Goal: Transaction & Acquisition: Purchase product/service

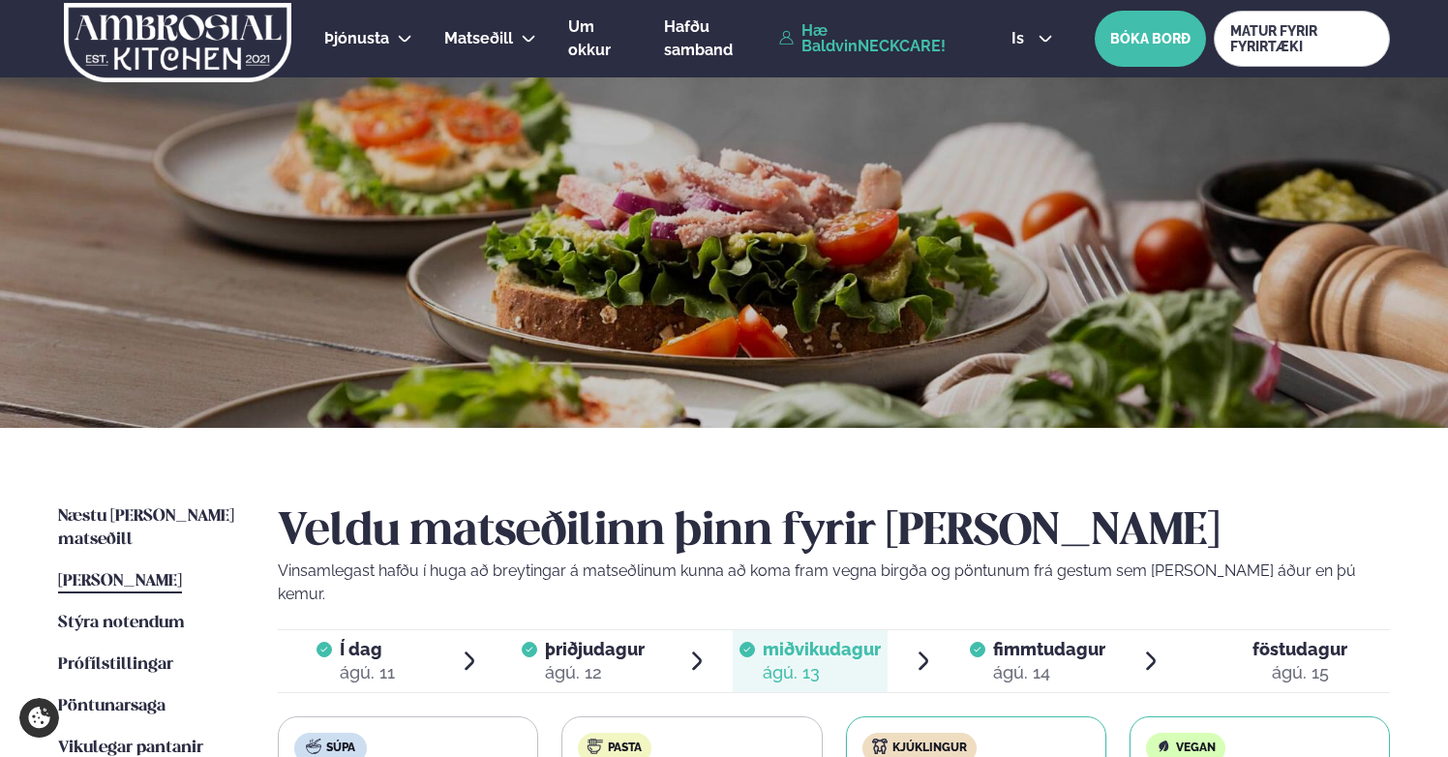
scroll to position [490, 0]
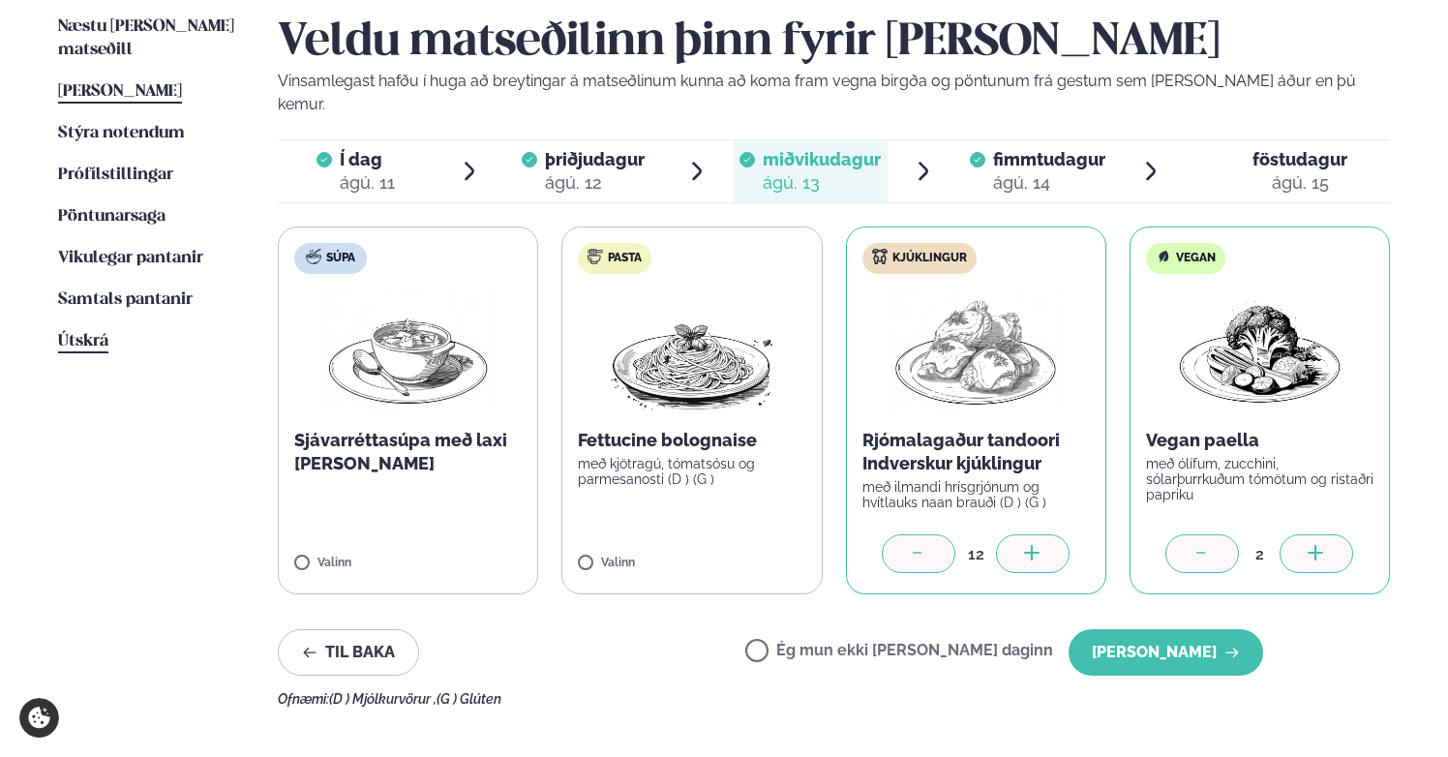
click at [93, 333] on span "Útskrá" at bounding box center [83, 341] width 50 height 16
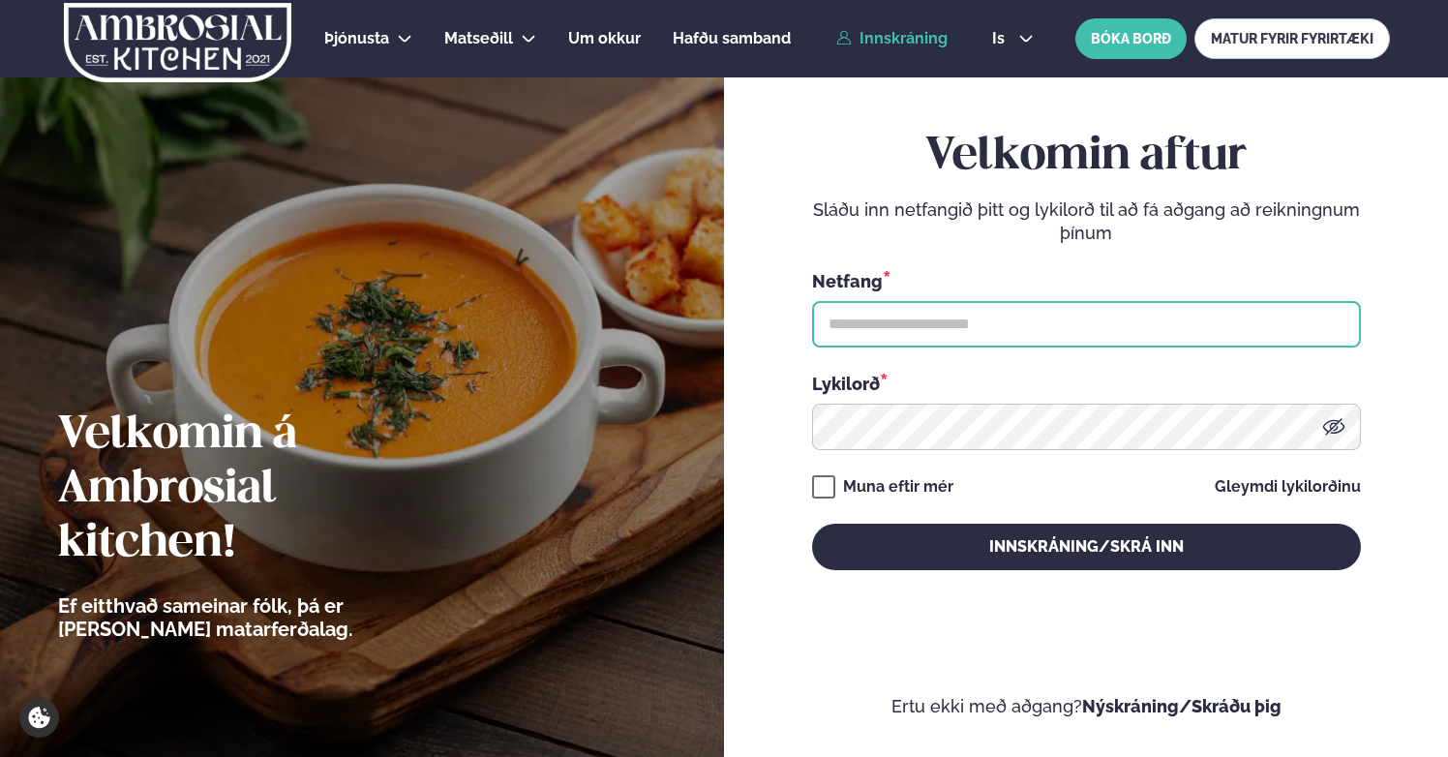
click at [881, 319] on input "text" at bounding box center [1086, 324] width 549 height 46
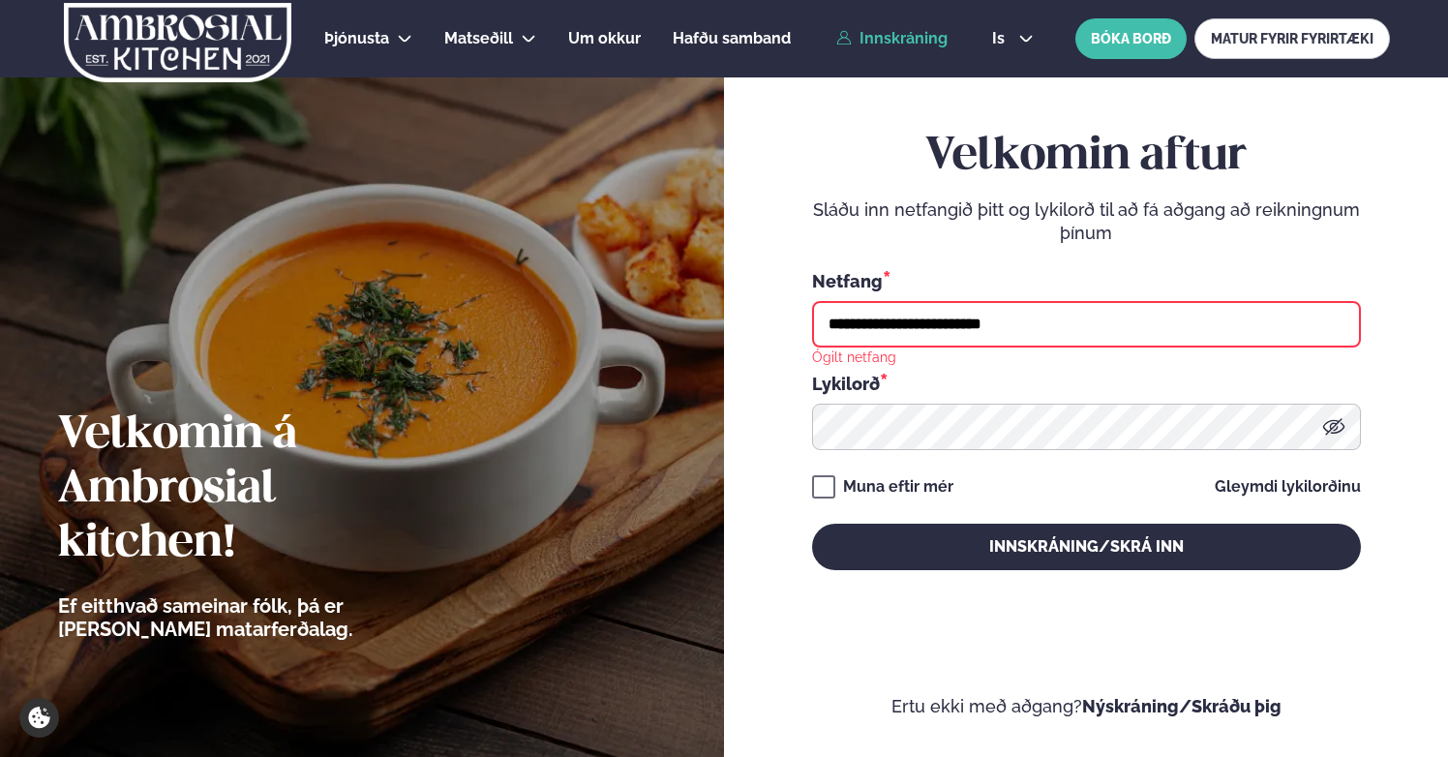
click at [812, 524] on button "Innskráning/Skrá inn" at bounding box center [1086, 547] width 549 height 46
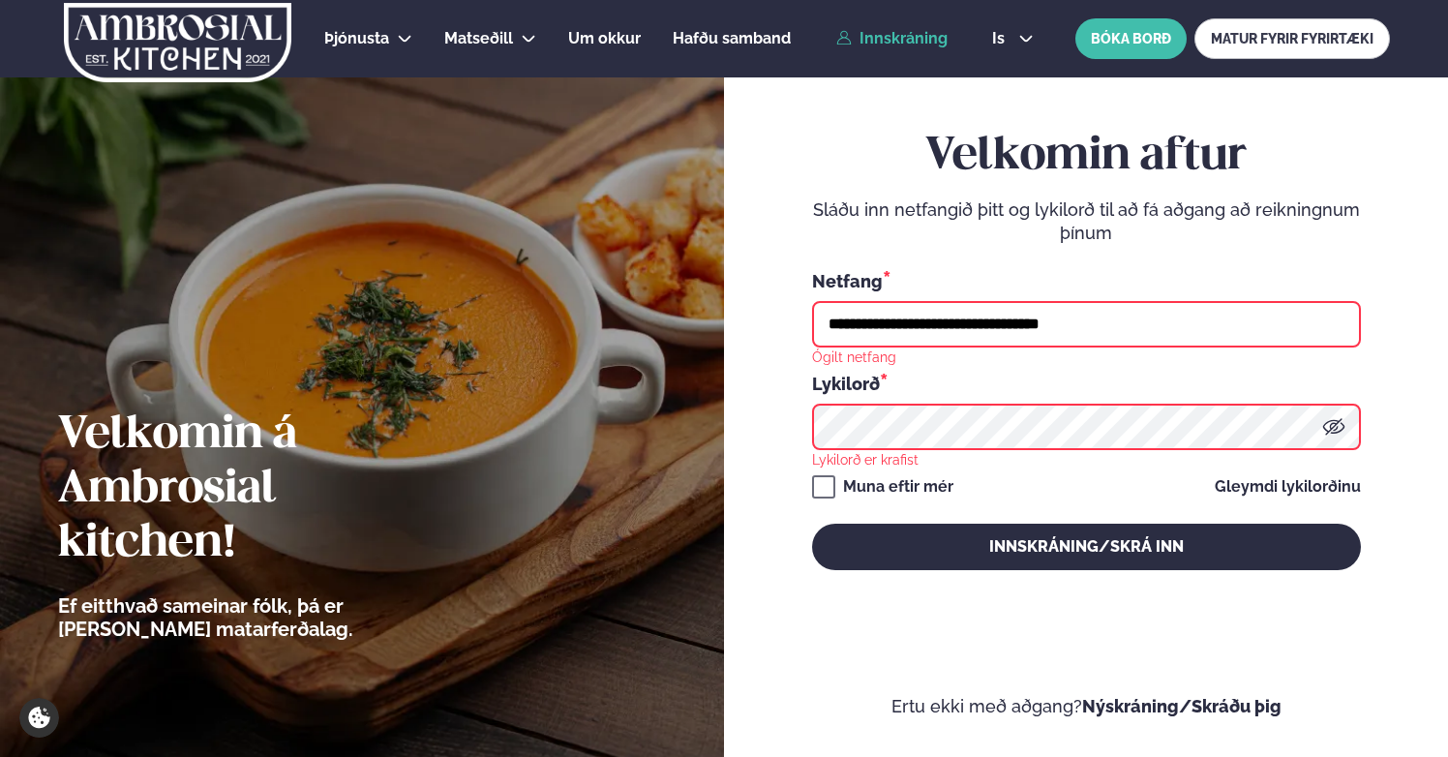
drag, startPoint x: 1029, startPoint y: 326, endPoint x: 1124, endPoint y: 328, distance: 95.8
click at [1124, 328] on input "**********" at bounding box center [1086, 324] width 549 height 46
click at [1124, 318] on input "**********" at bounding box center [1086, 324] width 549 height 46
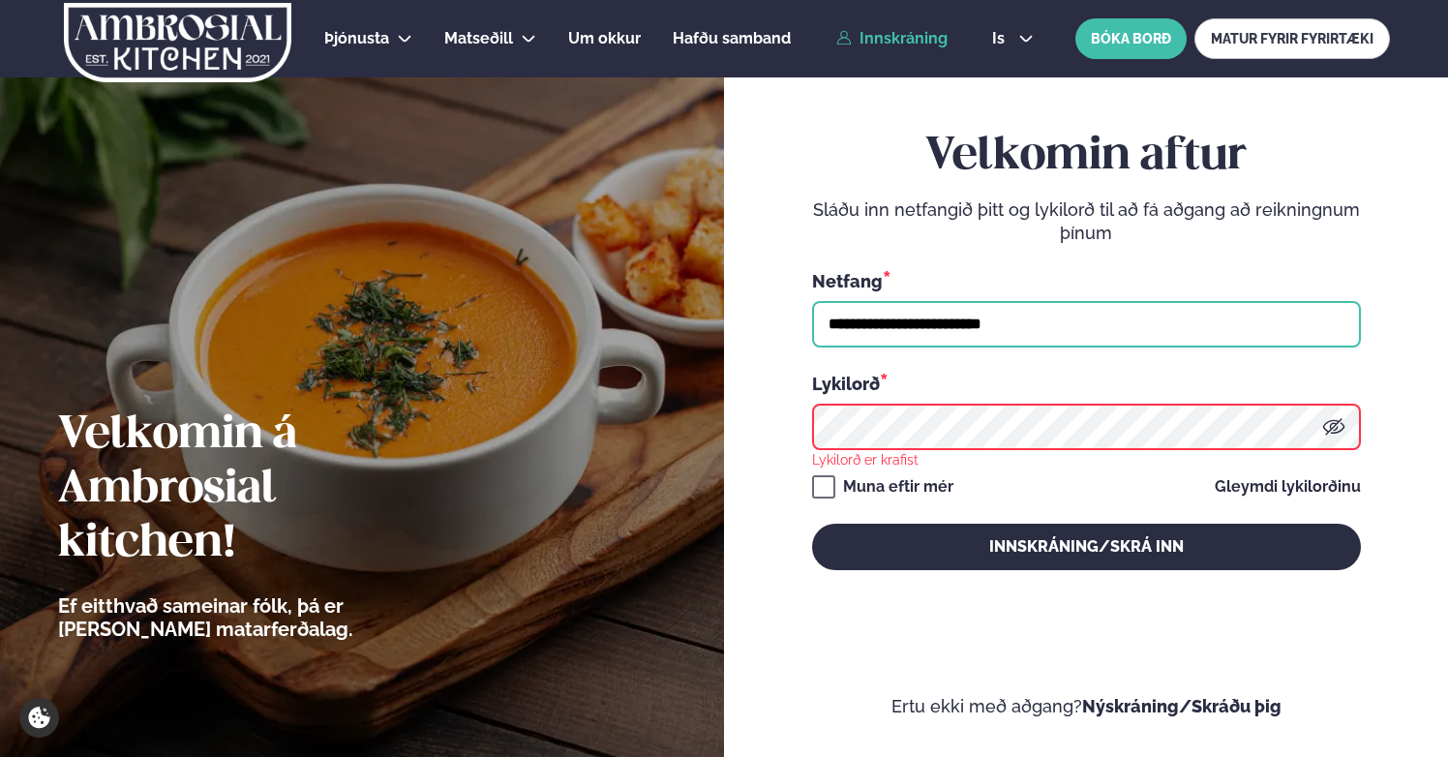
type input "**********"
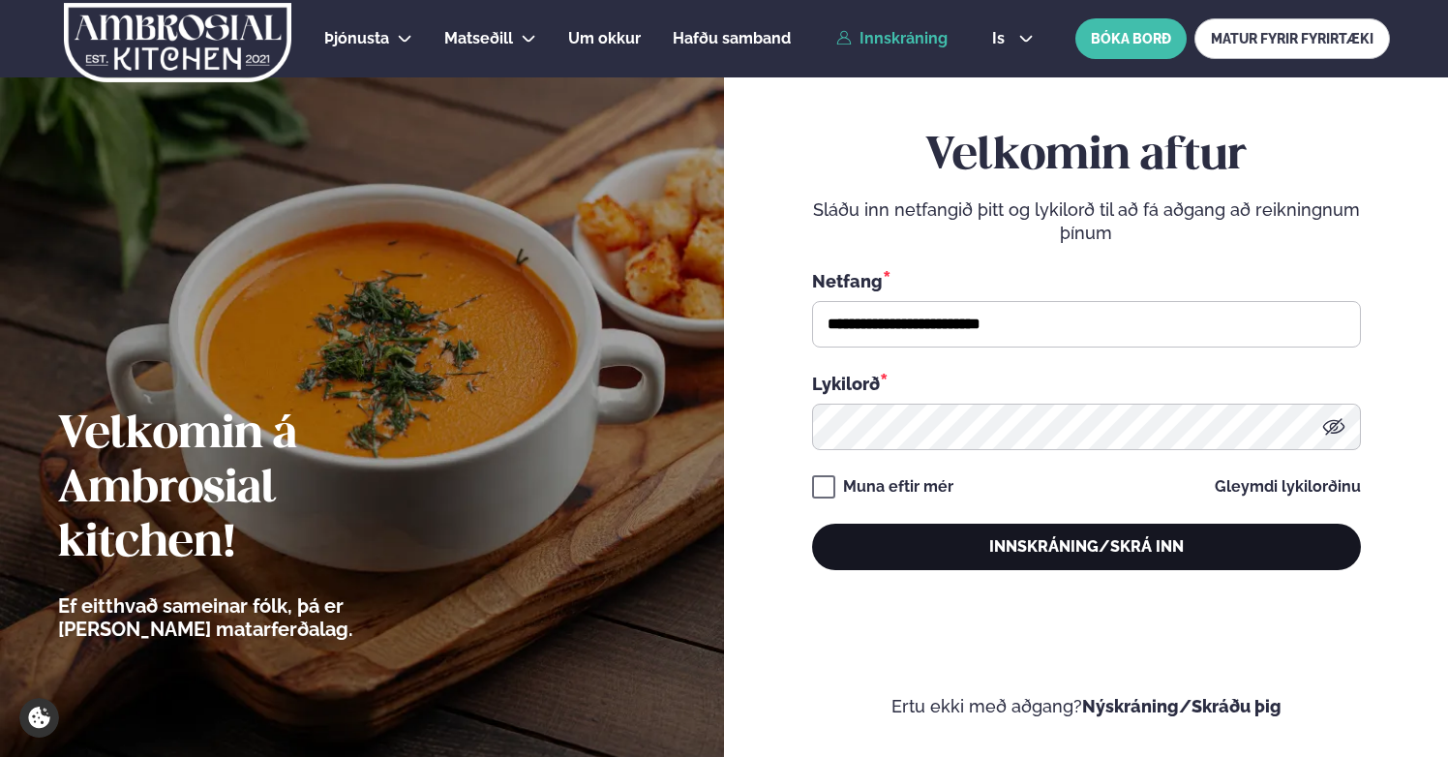
click at [1051, 545] on button "Innskráning/Skrá inn" at bounding box center [1086, 547] width 549 height 46
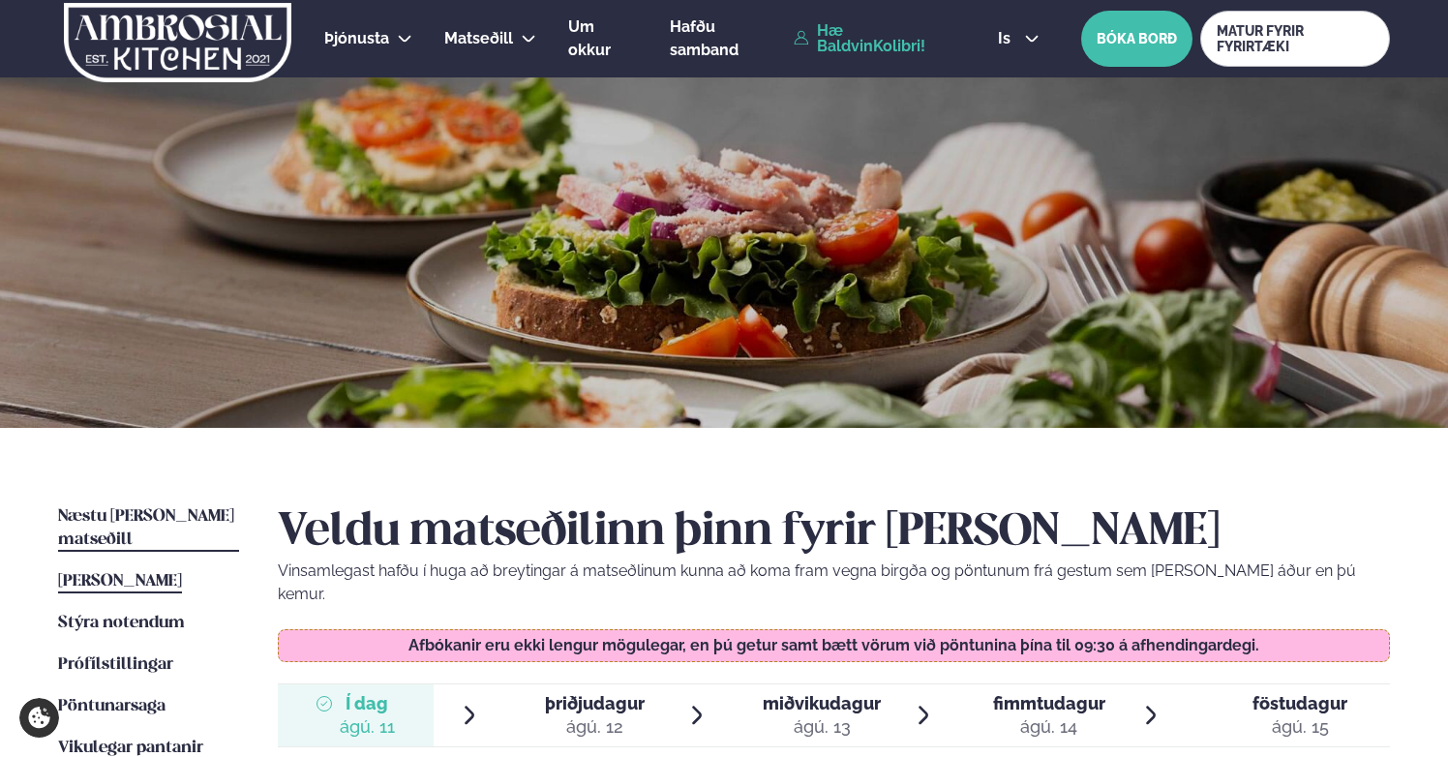
click at [186, 514] on span "Næstu [PERSON_NAME] matseðill" at bounding box center [146, 528] width 176 height 40
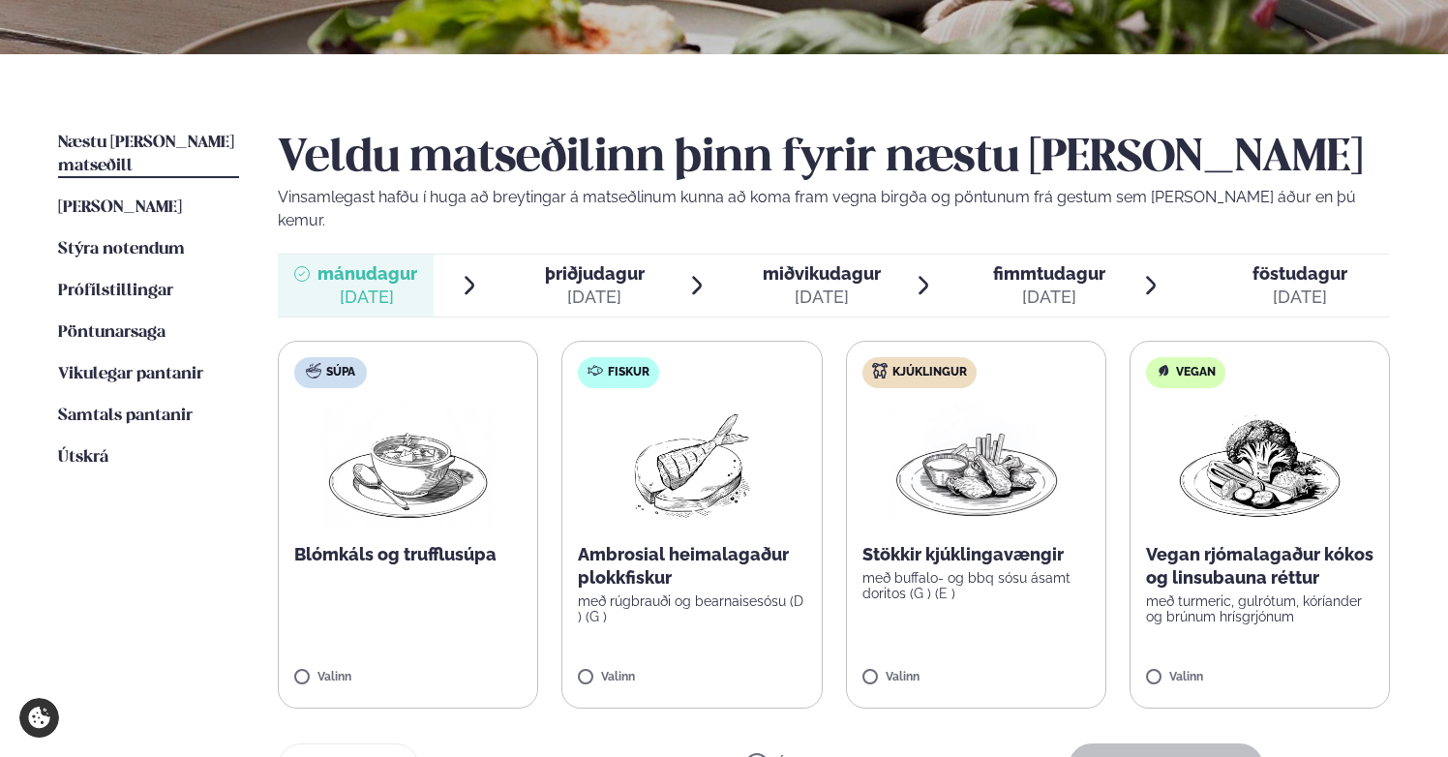
scroll to position [373, 0]
click at [130, 200] on span "[PERSON_NAME]" at bounding box center [120, 208] width 124 height 16
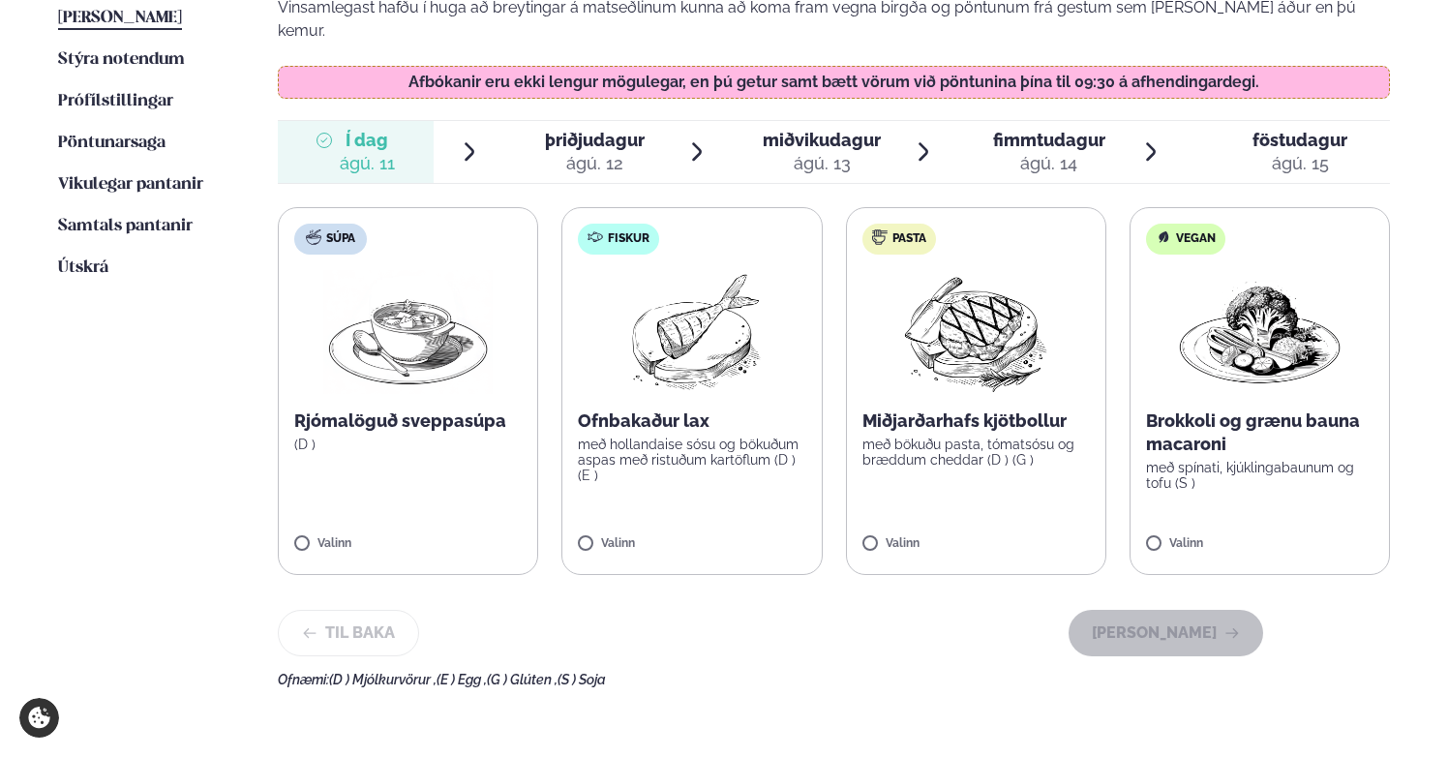
scroll to position [564, 0]
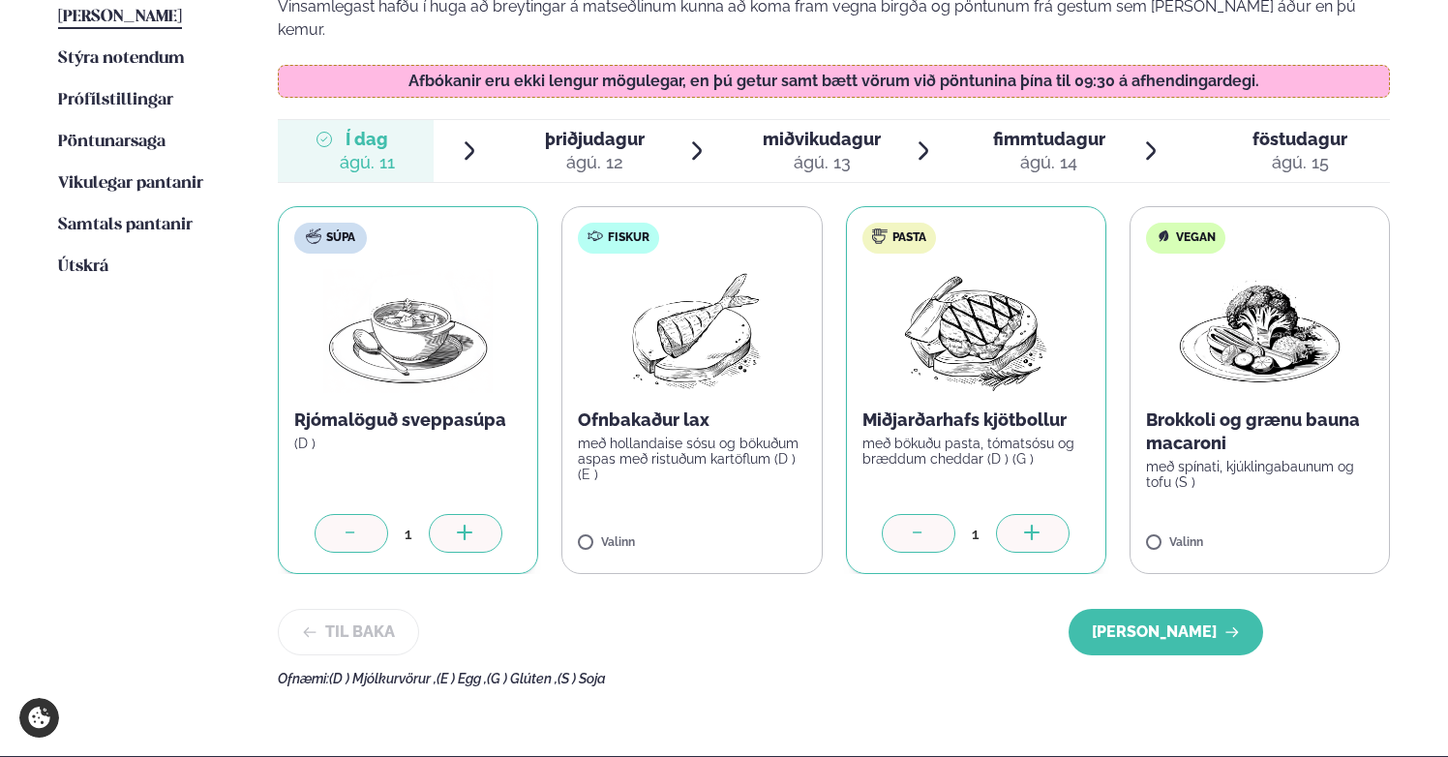
click at [586, 511] on label "Fiskur Ofnbakaður lax með hollandaise sósu og bökuðum aspas með ristuðum kartöf…" at bounding box center [691, 390] width 260 height 368
click at [773, 522] on div at bounding box center [749, 533] width 74 height 39
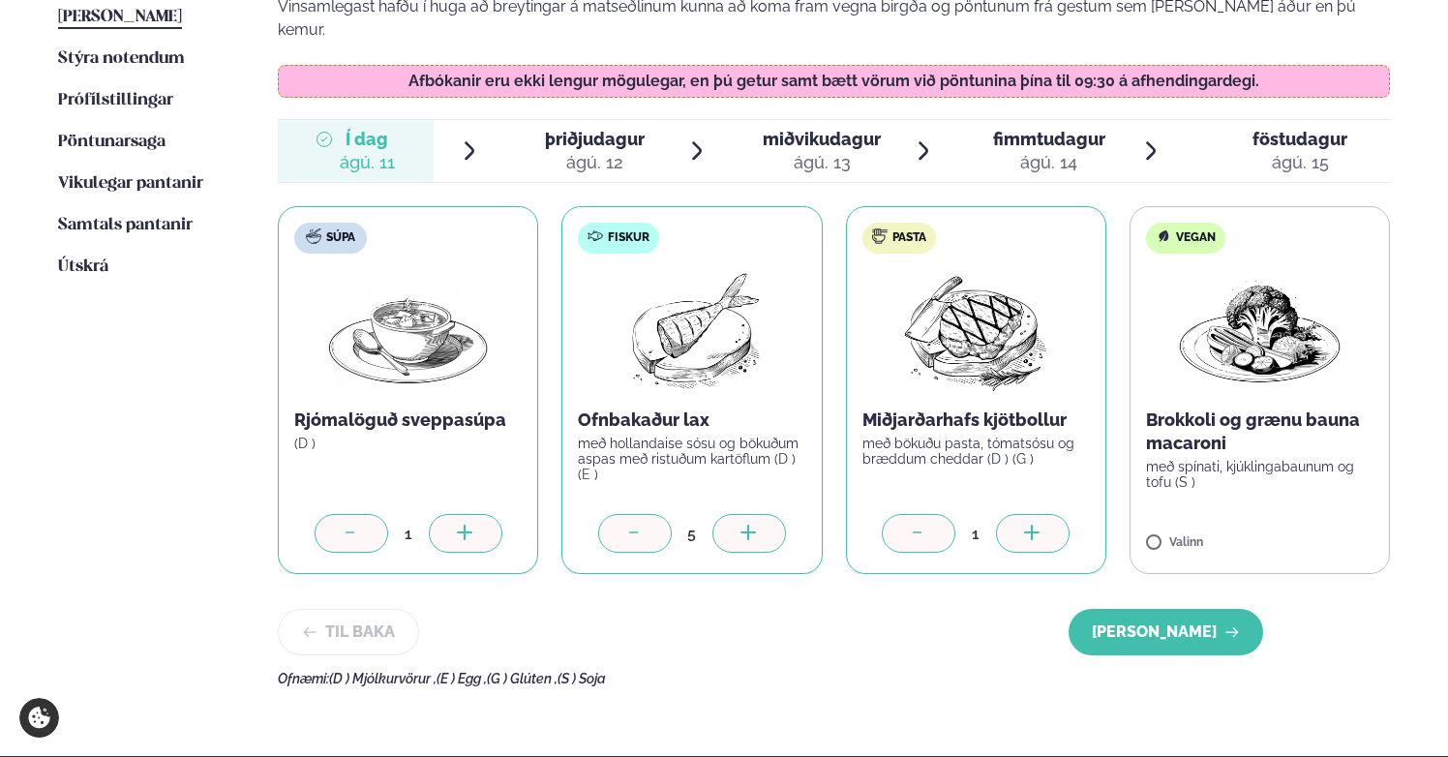
click at [616, 514] on div at bounding box center [635, 533] width 74 height 39
click at [1146, 609] on button "[PERSON_NAME]" at bounding box center [1165, 632] width 195 height 46
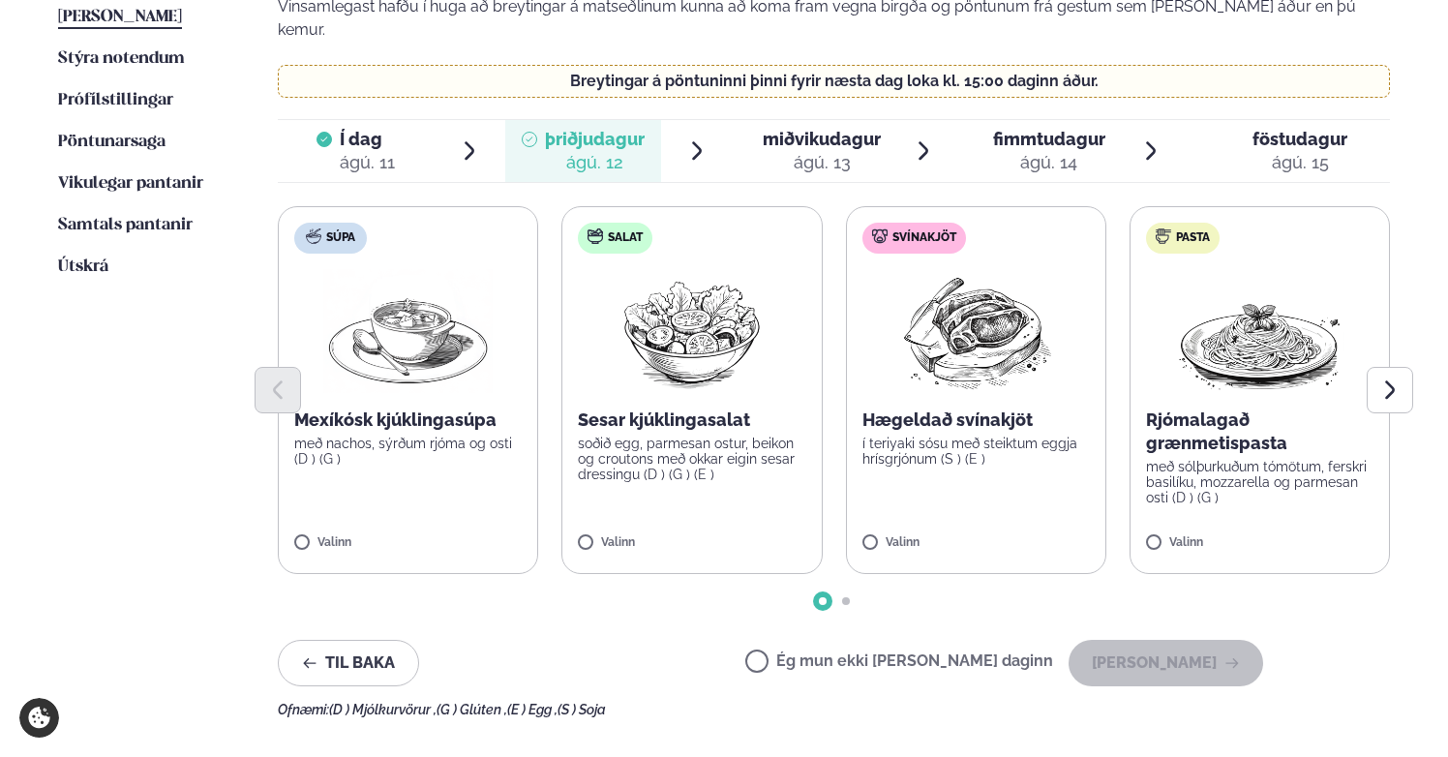
click at [831, 151] on div "ágú. 13" at bounding box center [822, 162] width 118 height 23
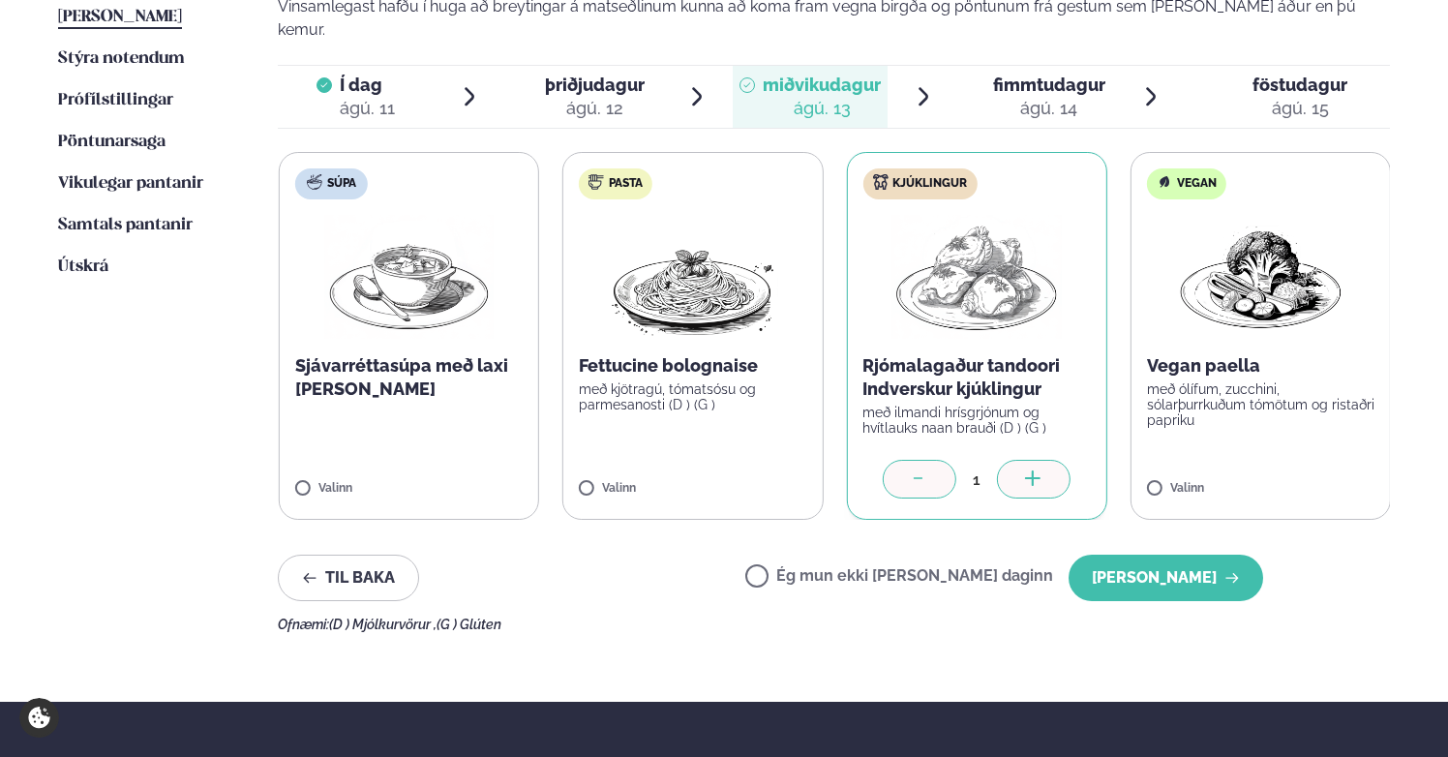
click at [1033, 470] on icon at bounding box center [1033, 479] width 19 height 19
click at [1033, 470] on icon at bounding box center [1032, 479] width 19 height 19
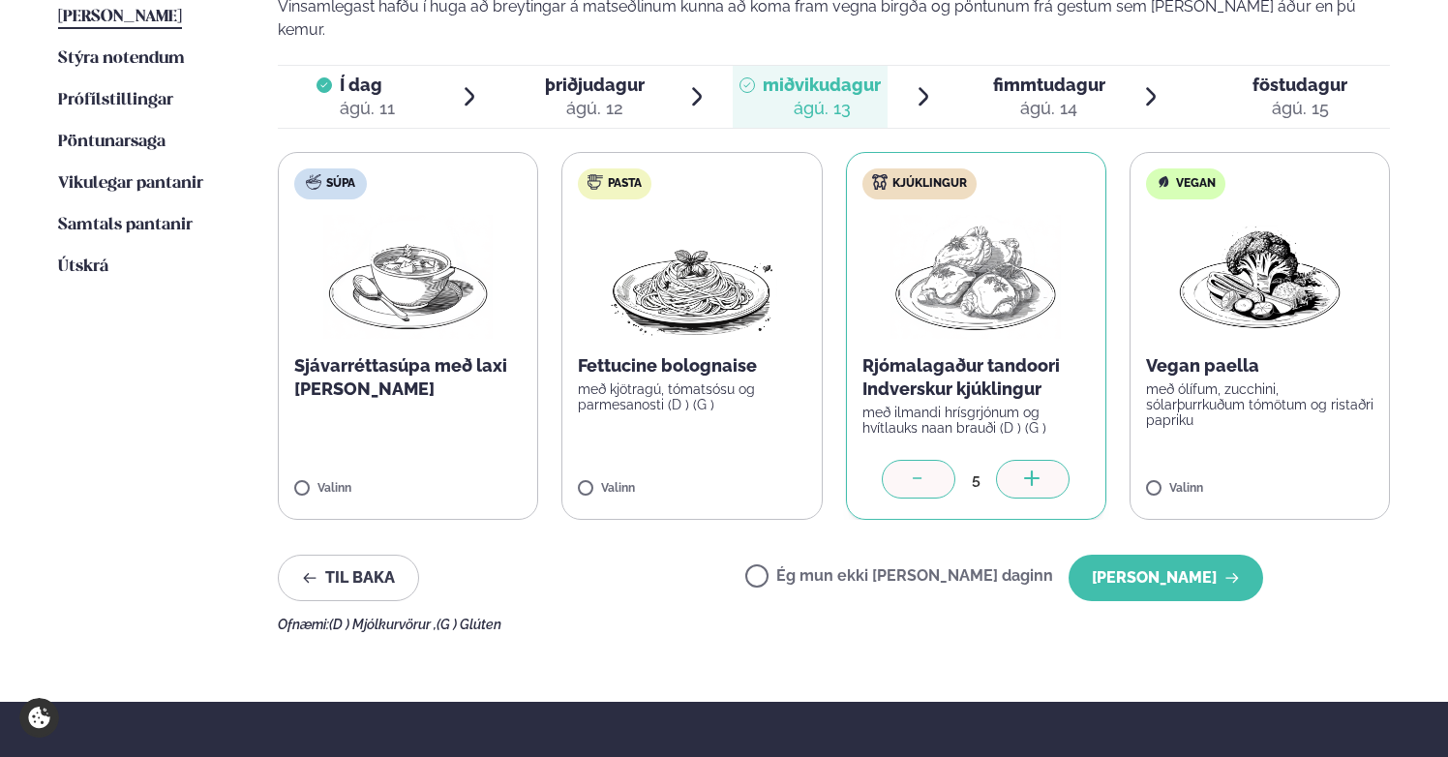
click at [1033, 470] on icon at bounding box center [1032, 479] width 19 height 19
click at [1156, 558] on button "[PERSON_NAME]" at bounding box center [1165, 577] width 195 height 46
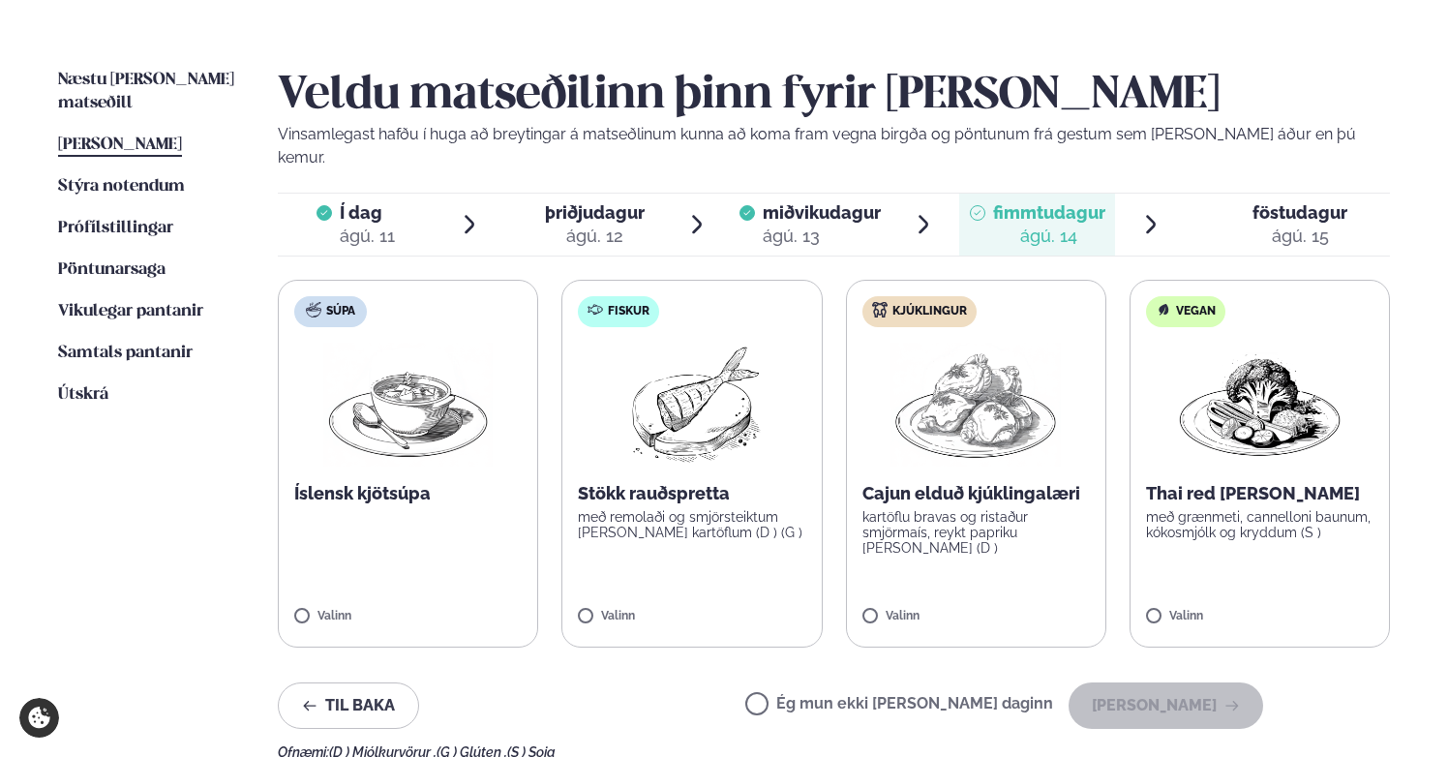
scroll to position [429, 0]
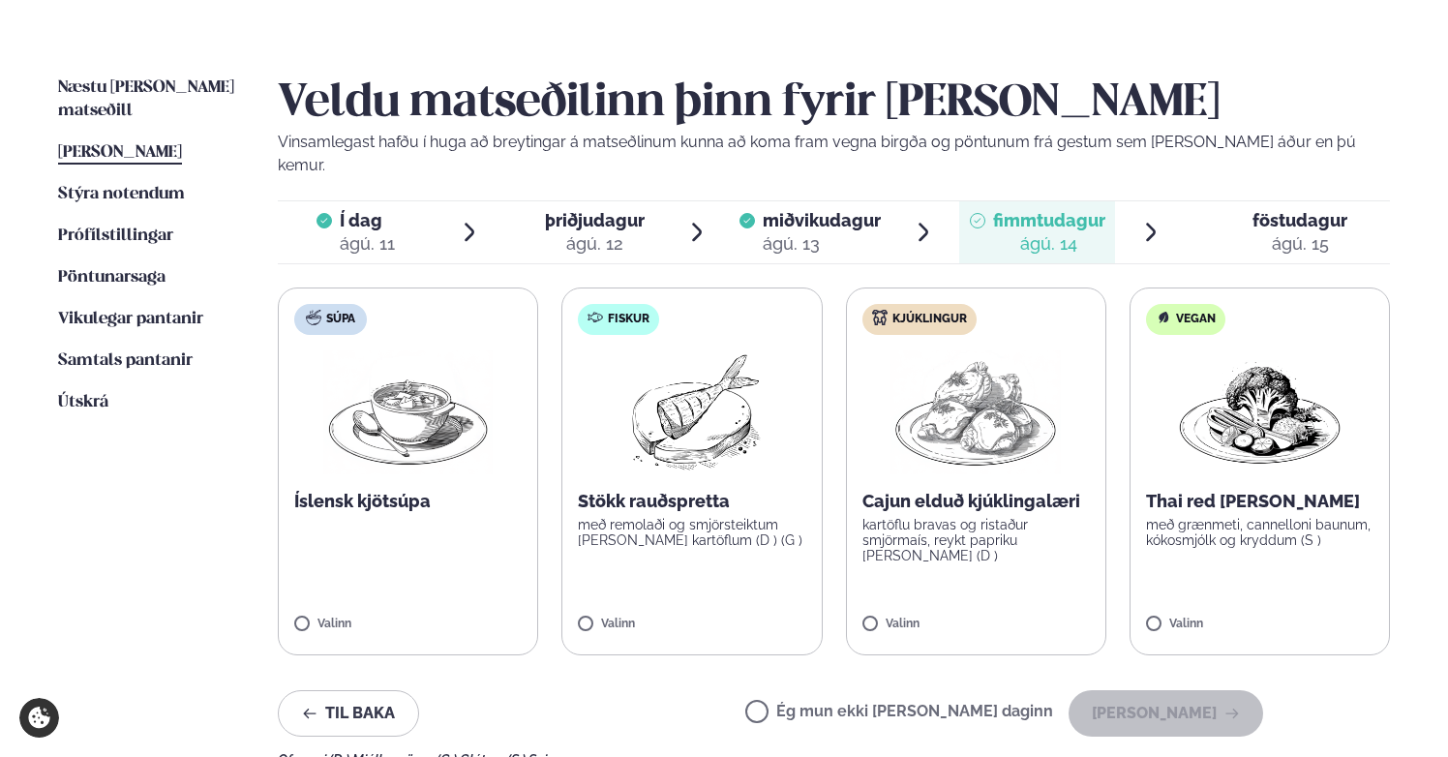
click at [1279, 232] on div "ágú. 15" at bounding box center [1299, 243] width 95 height 23
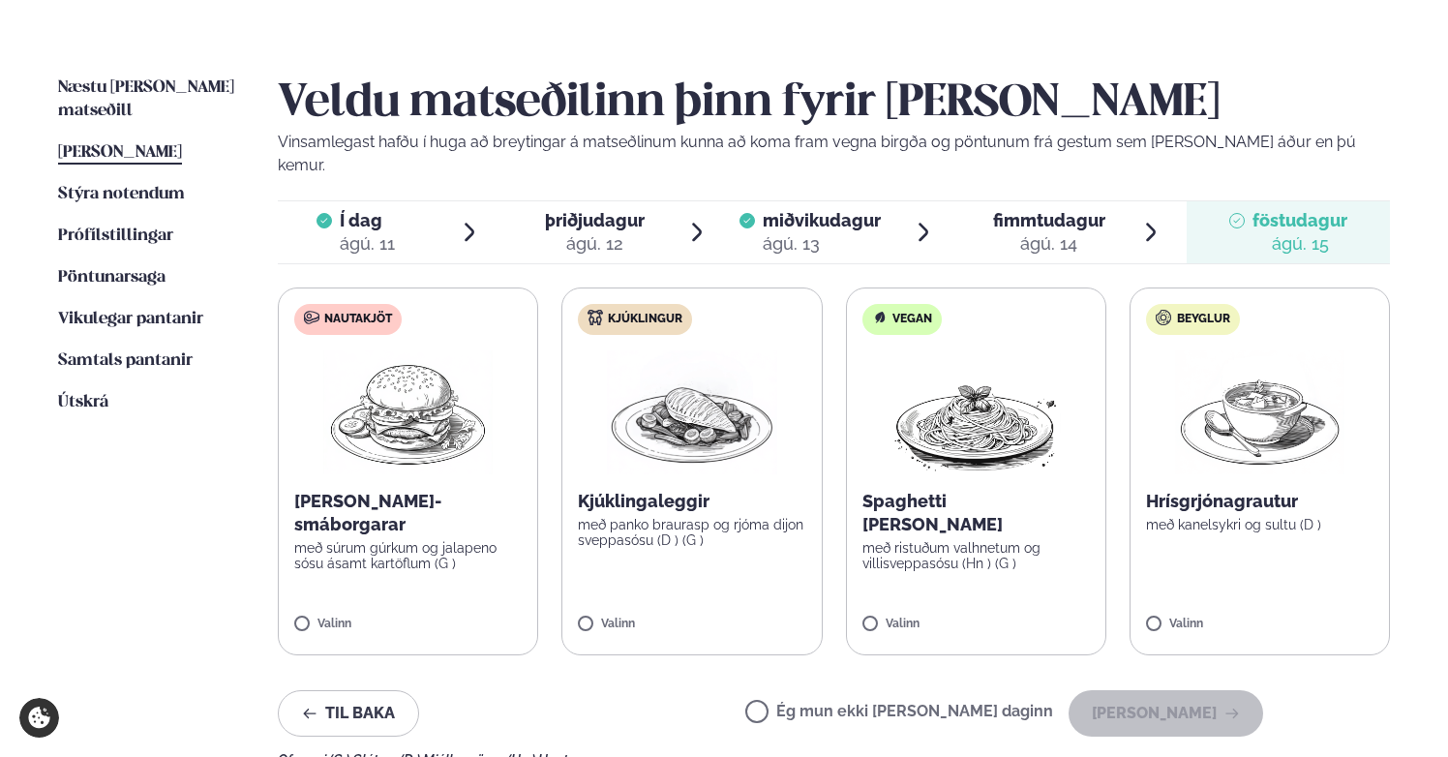
click at [1060, 210] on span "fimmtudagur" at bounding box center [1049, 220] width 112 height 20
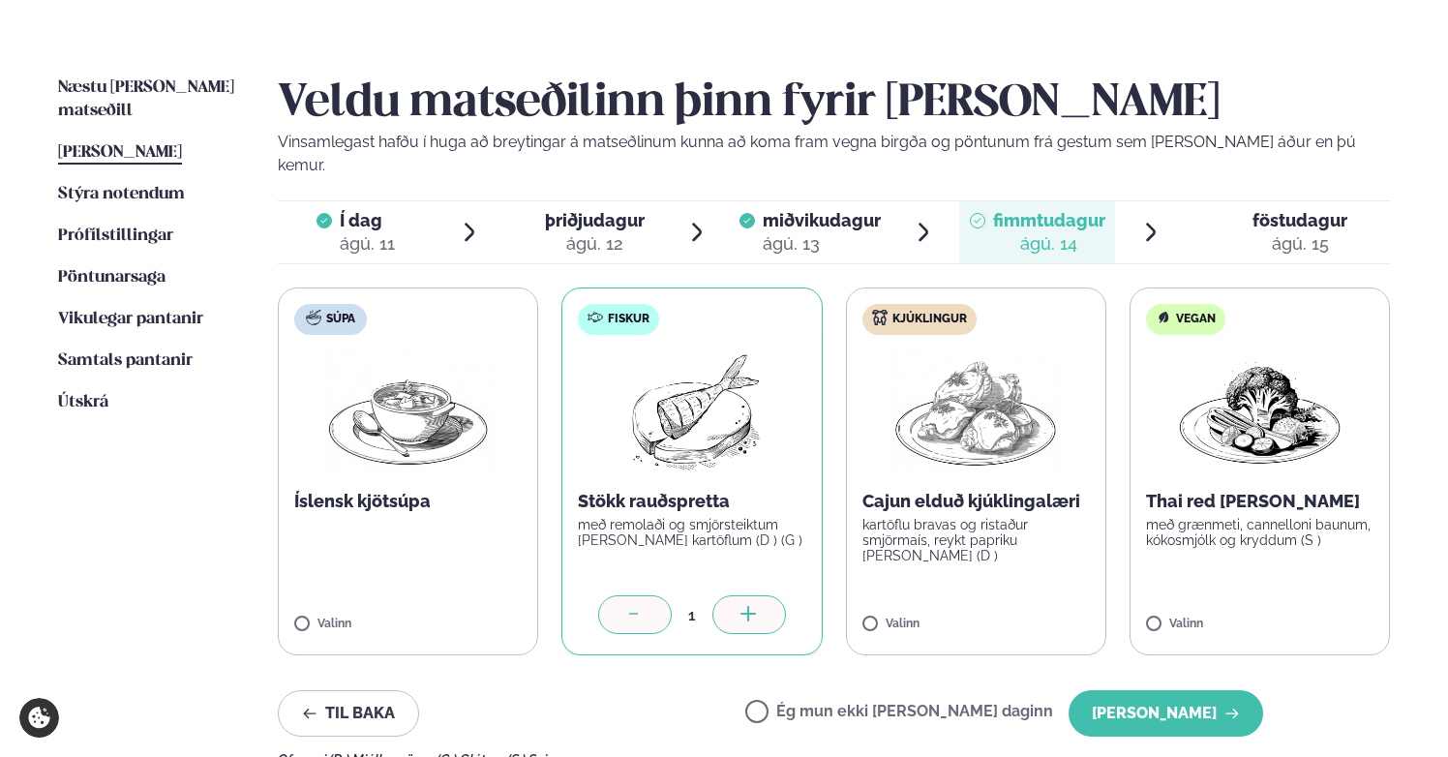
click at [747, 613] on icon at bounding box center [747, 614] width 15 height 2
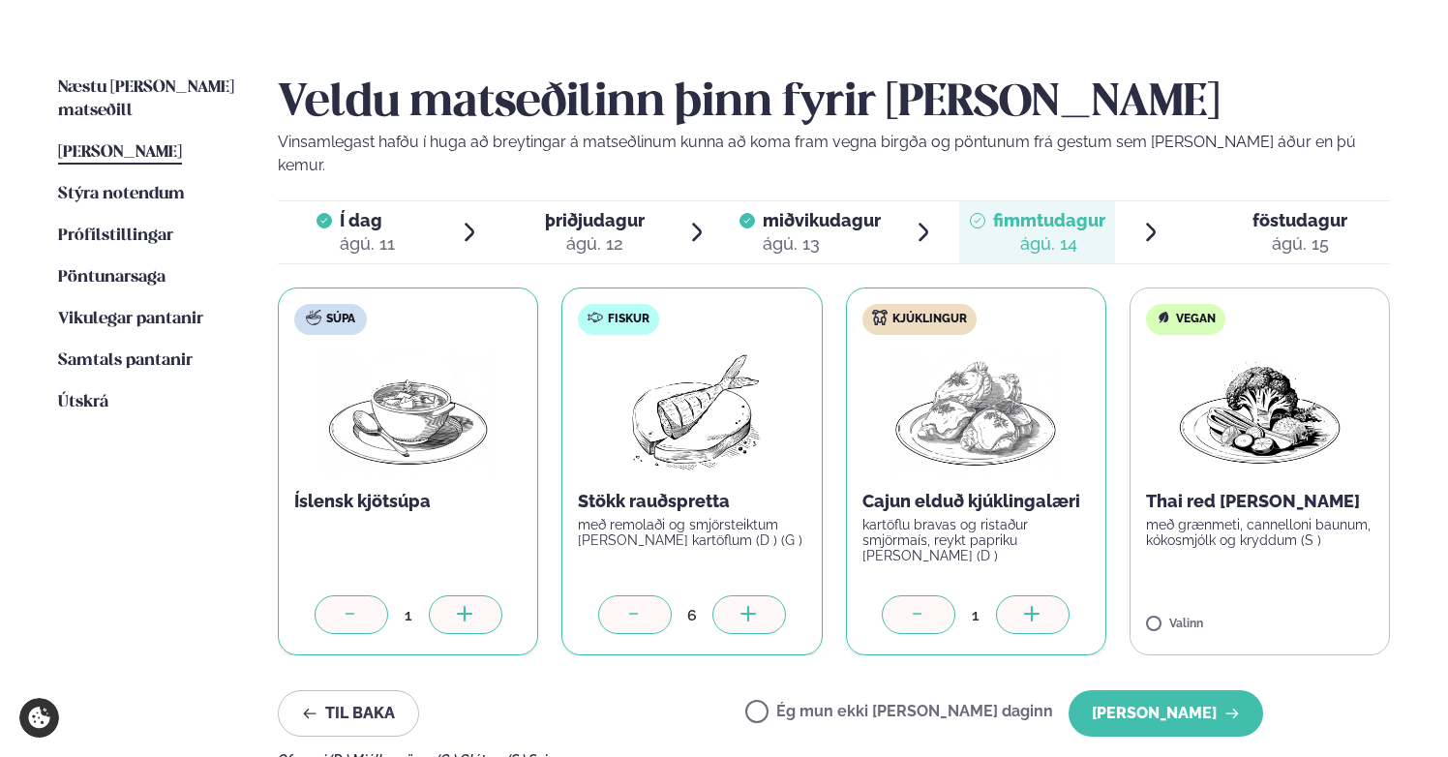
click at [1039, 606] on icon at bounding box center [1032, 615] width 19 height 19
click at [1174, 693] on button "[PERSON_NAME]" at bounding box center [1165, 713] width 195 height 46
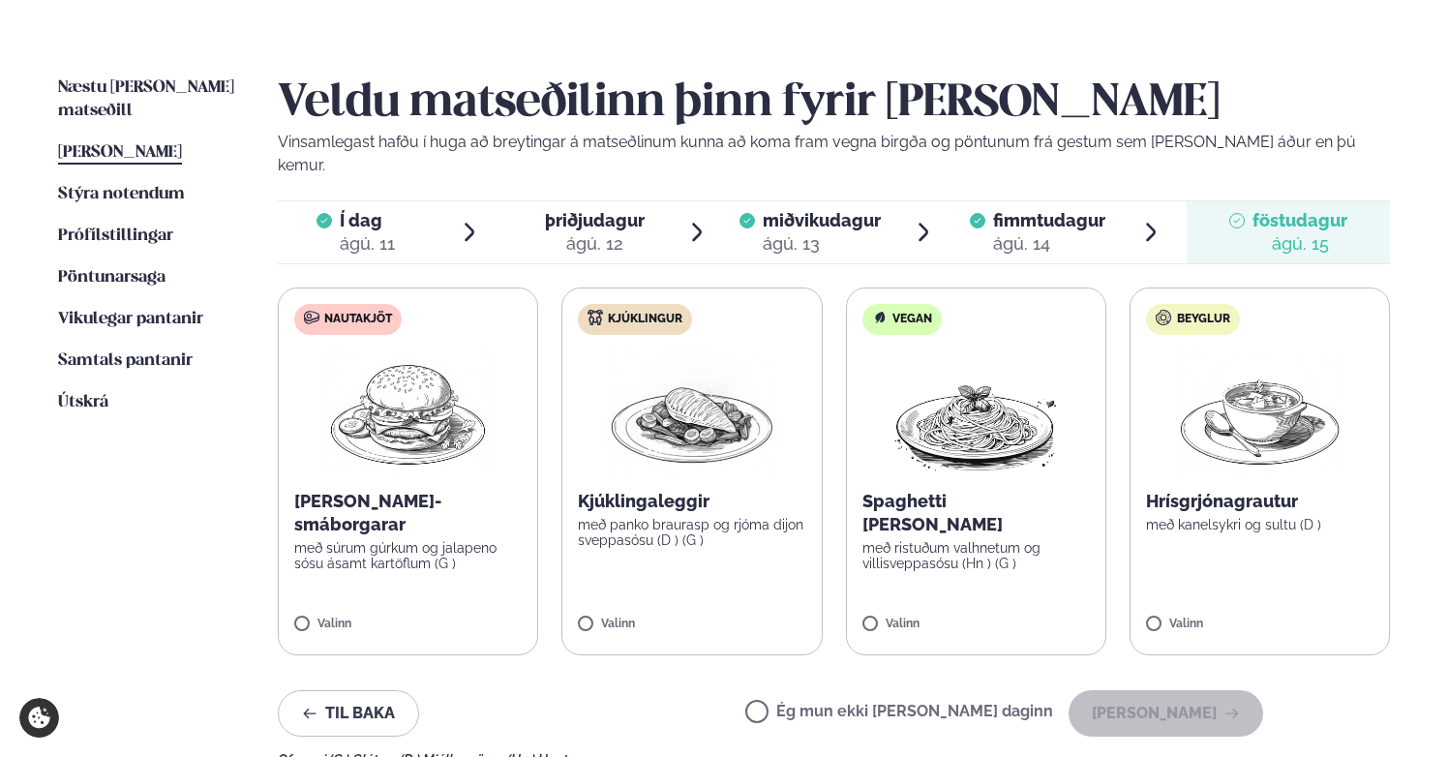
click at [823, 703] on label "Ég mun ekki [PERSON_NAME] daginn" at bounding box center [899, 713] width 308 height 20
click at [1187, 690] on button "[PERSON_NAME]" at bounding box center [1165, 713] width 195 height 46
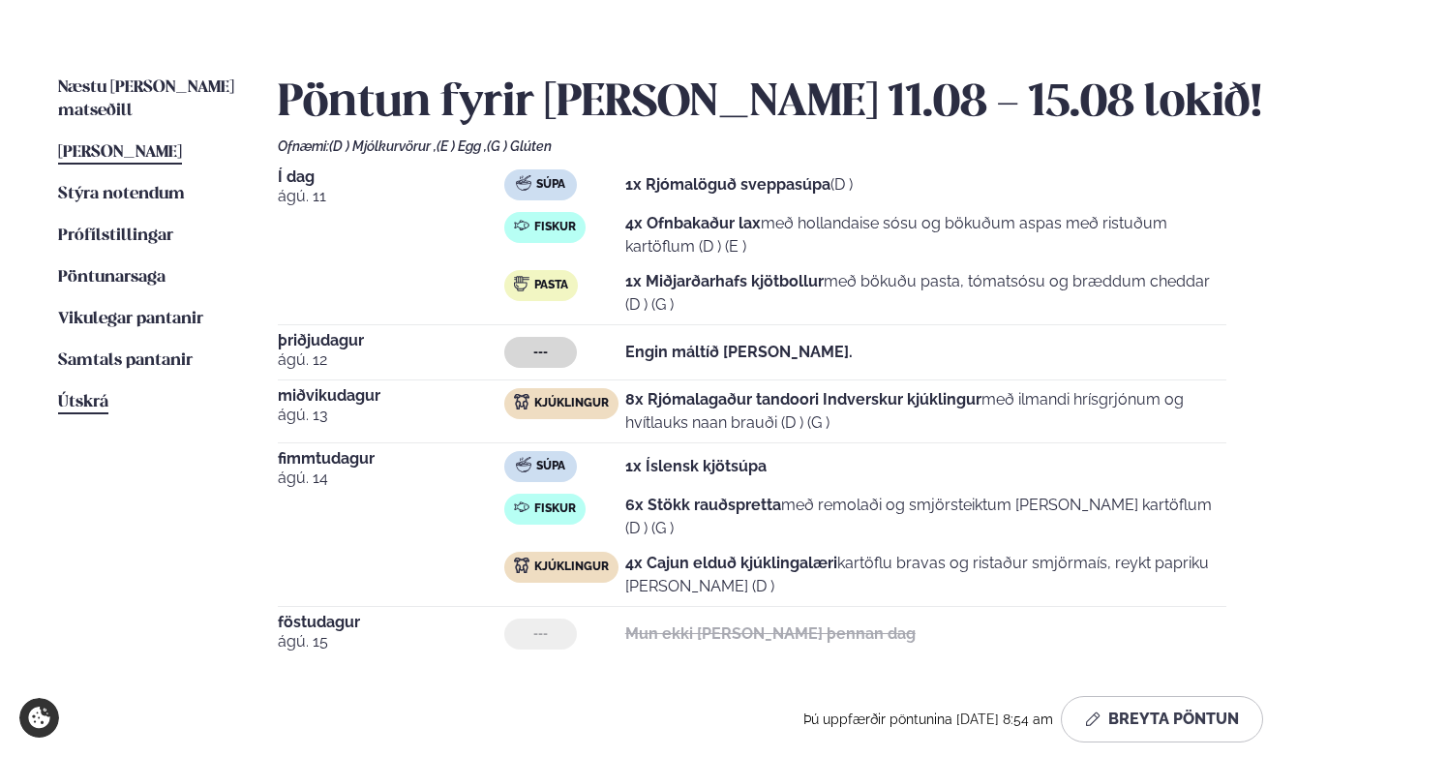
click at [92, 394] on span "Útskrá" at bounding box center [83, 402] width 50 height 16
